Goal: Navigation & Orientation: Find specific page/section

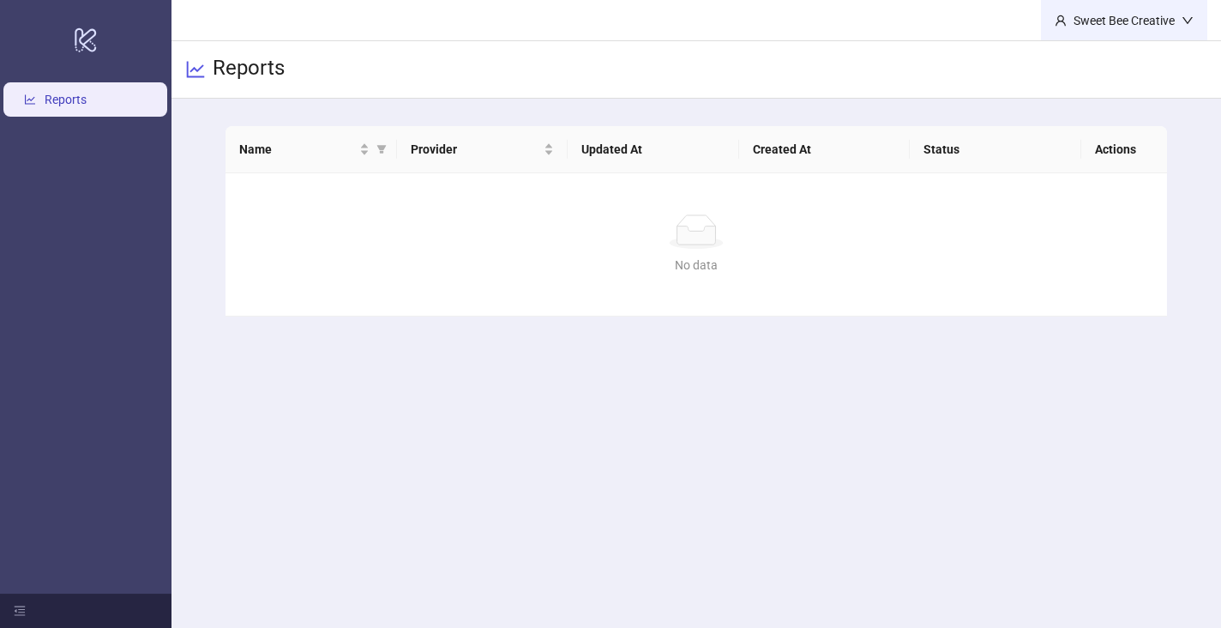
click at [1177, 14] on div "Sweet Bee Creative" at bounding box center [1124, 20] width 115 height 19
click at [988, 66] on div "Reports" at bounding box center [695, 69] width 1049 height 57
click at [87, 58] on icon "logo/logo-mobile" at bounding box center [86, 39] width 24 height 41
click at [88, 53] on icon "logo/logo-mobile" at bounding box center [86, 39] width 24 height 41
click at [1141, 22] on div "Sweet Bee Creative" at bounding box center [1124, 20] width 115 height 19
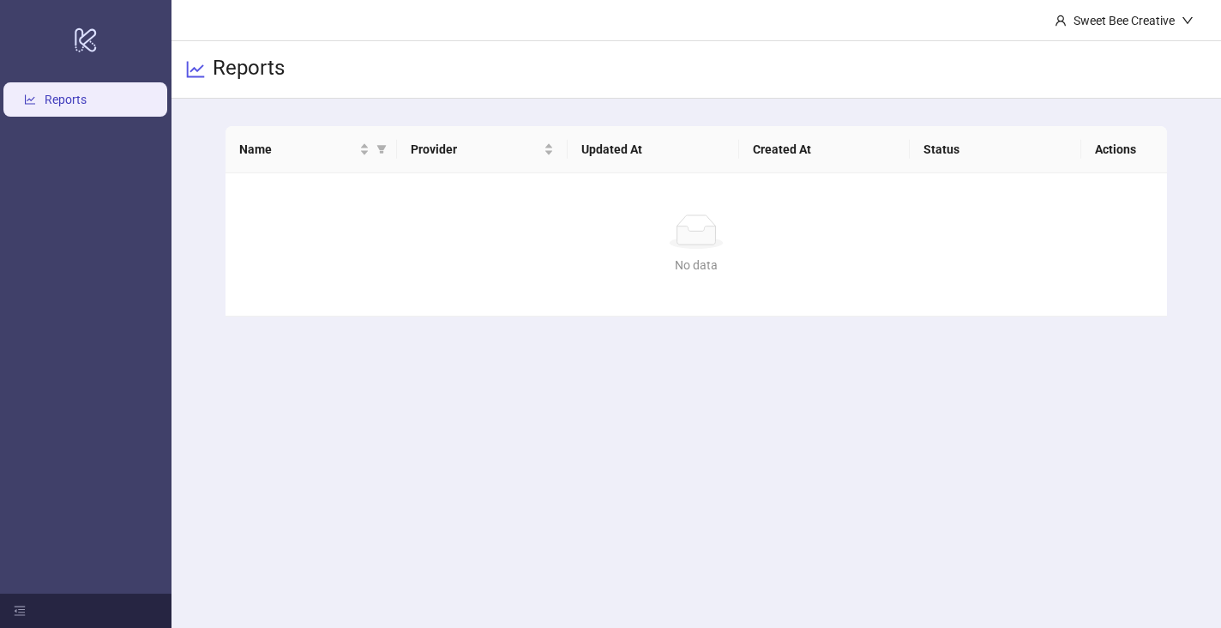
click at [87, 106] on link "Reports" at bounding box center [66, 100] width 42 height 14
click at [89, 39] on icon at bounding box center [85, 40] width 21 height 24
click at [14, 617] on div at bounding box center [85, 610] width 171 height 34
